Goal: Find specific page/section

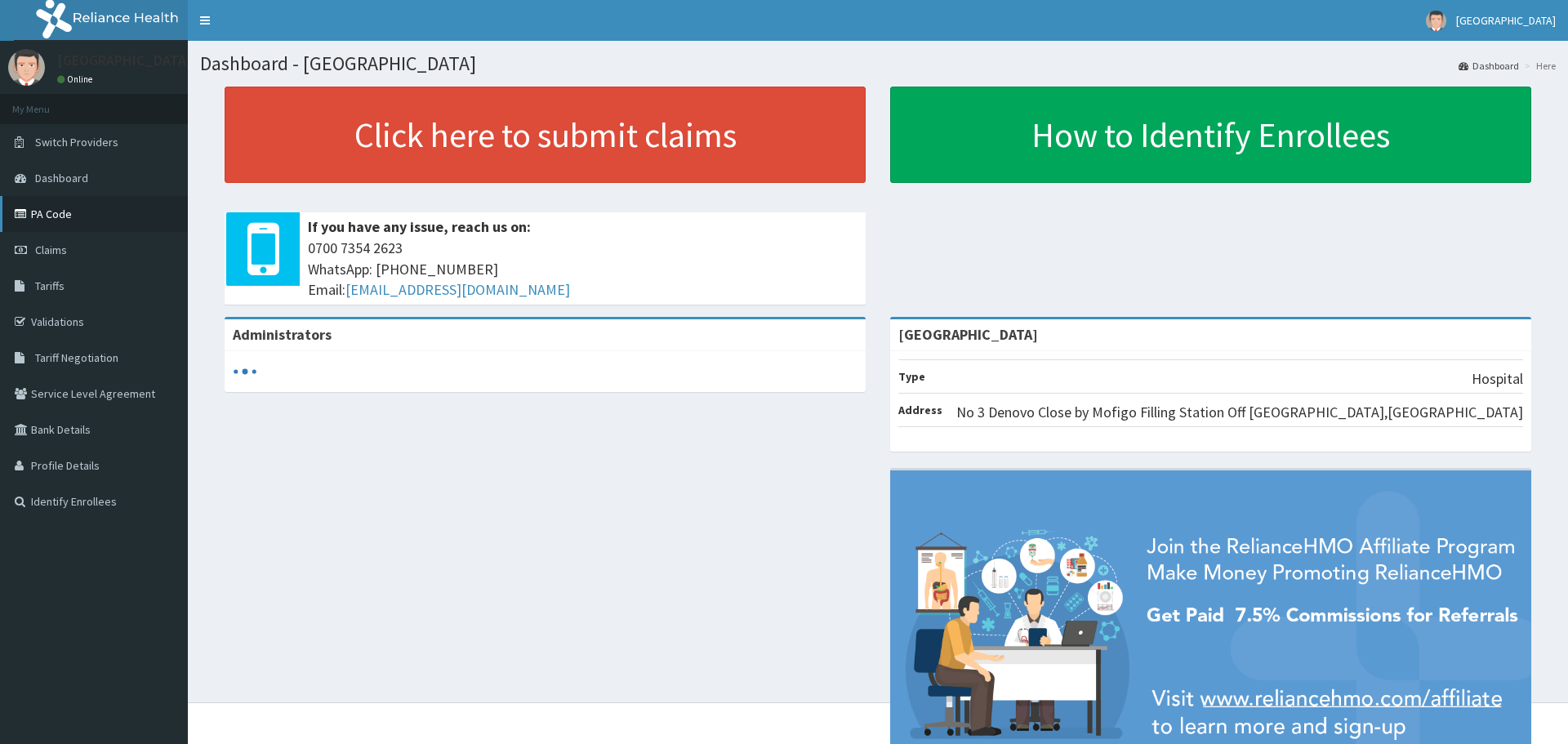
click at [75, 215] on link "PA Code" at bounding box center [94, 213] width 188 height 36
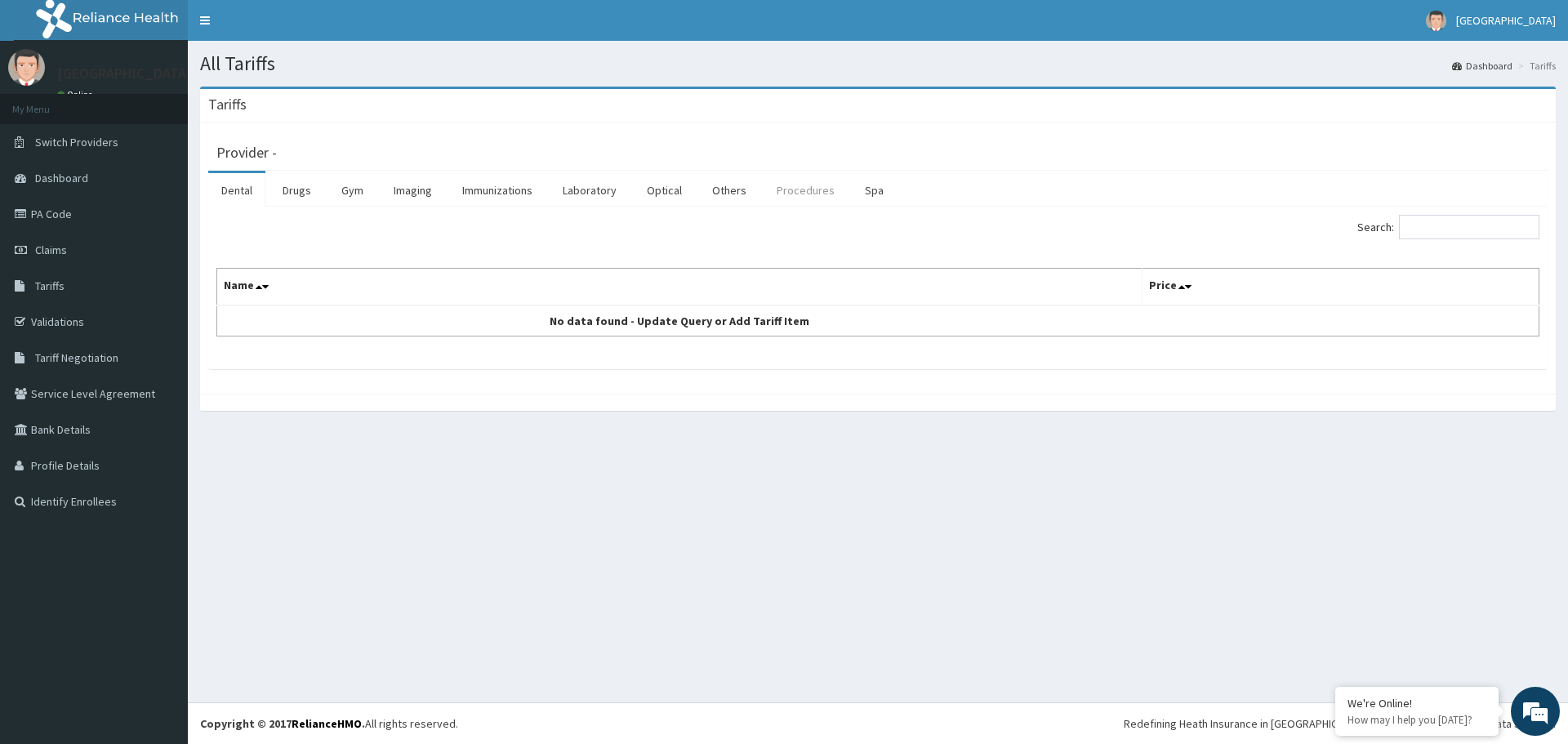
click at [788, 194] on link "Procedures" at bounding box center [806, 190] width 84 height 34
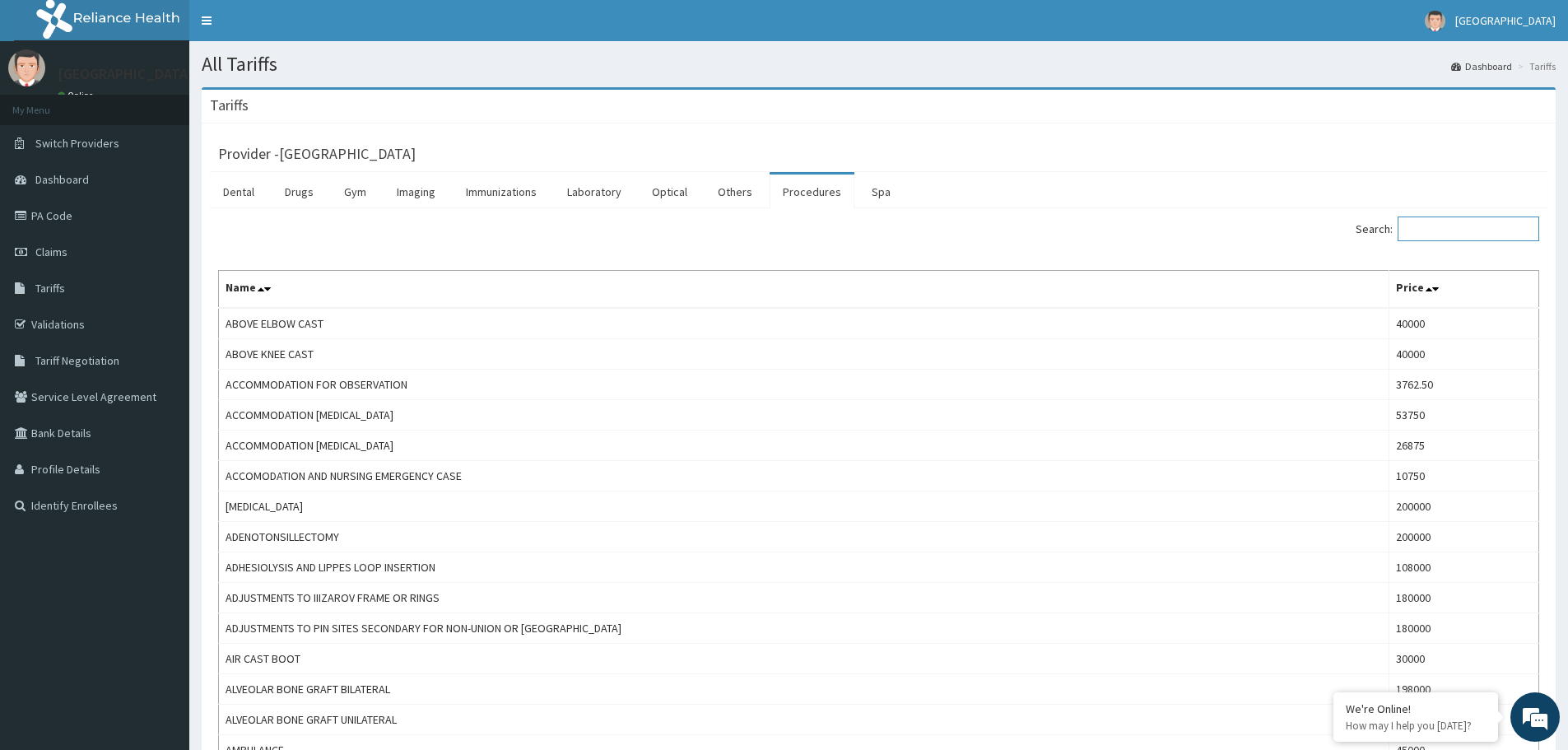
click at [1449, 219] on input "Search:" at bounding box center [1468, 229] width 142 height 25
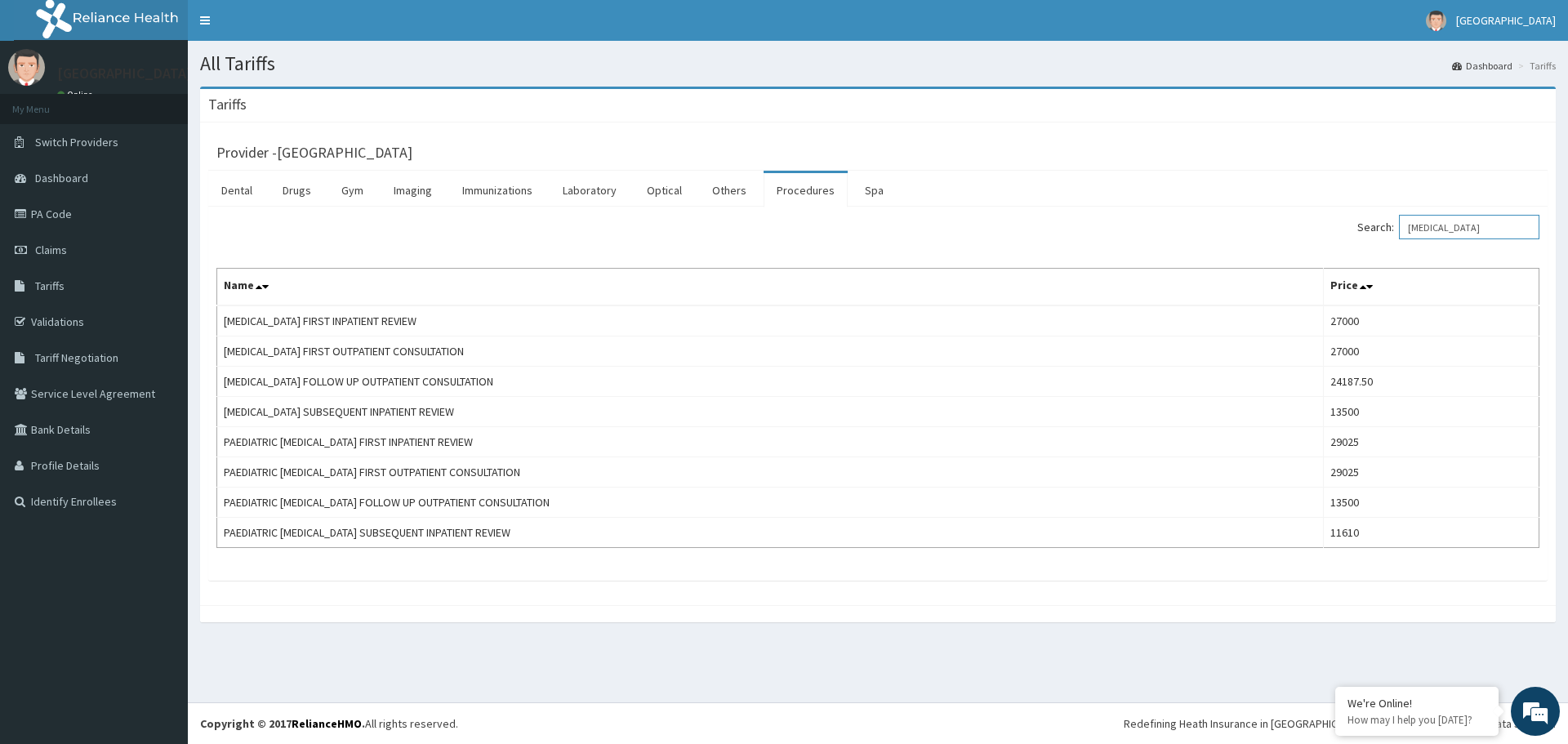
drag, startPoint x: 1468, startPoint y: 237, endPoint x: 1414, endPoint y: 245, distance: 54.6
click at [1414, 245] on div "Search: cardiologist Name Price CARDIOLOGIST FIRST INPATIENT REVIEW 27000 CARDI…" at bounding box center [878, 381] width 1323 height 333
type input "general"
